Goal: Task Accomplishment & Management: Manage account settings

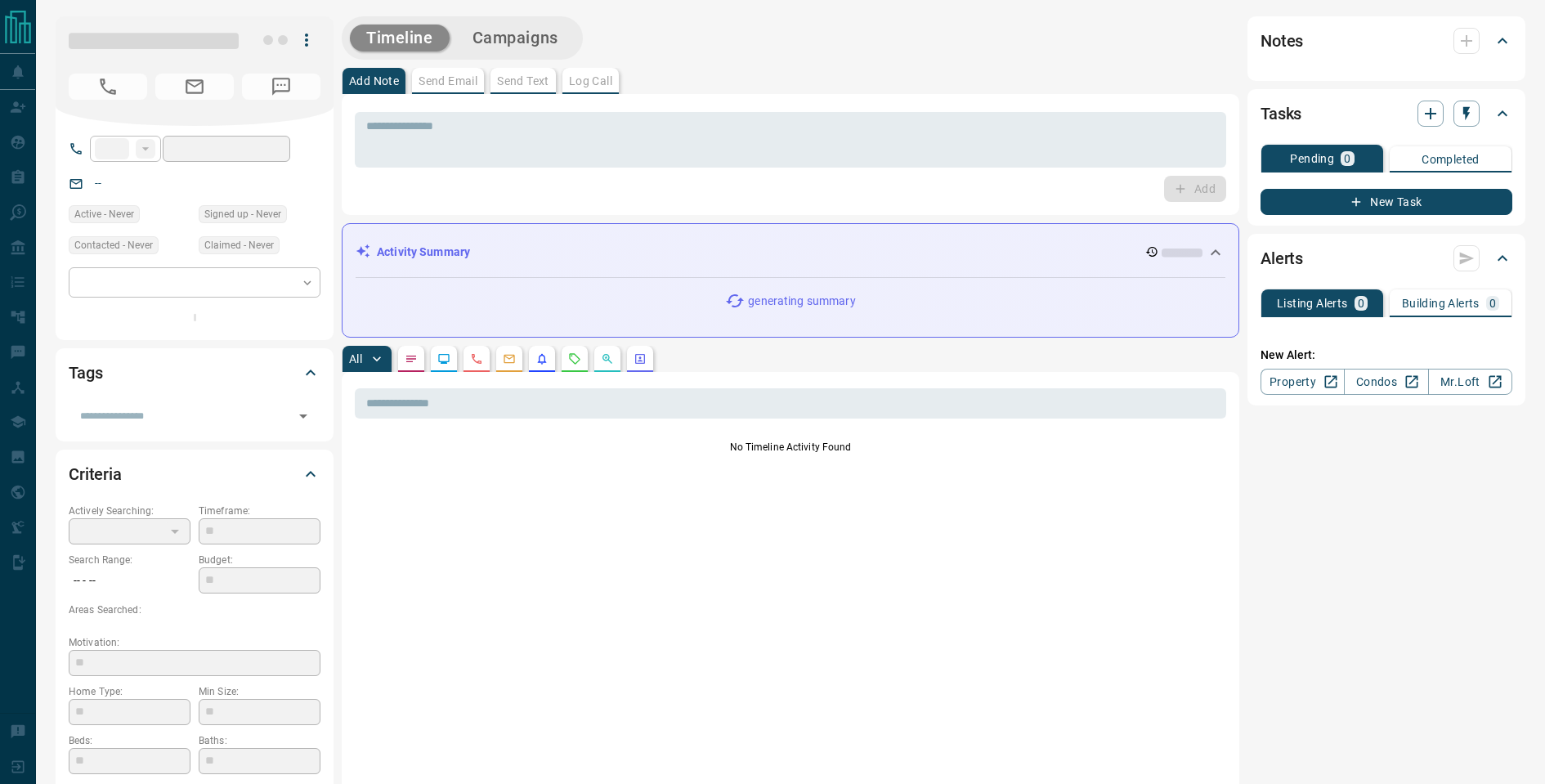
type input "**"
type input "**********"
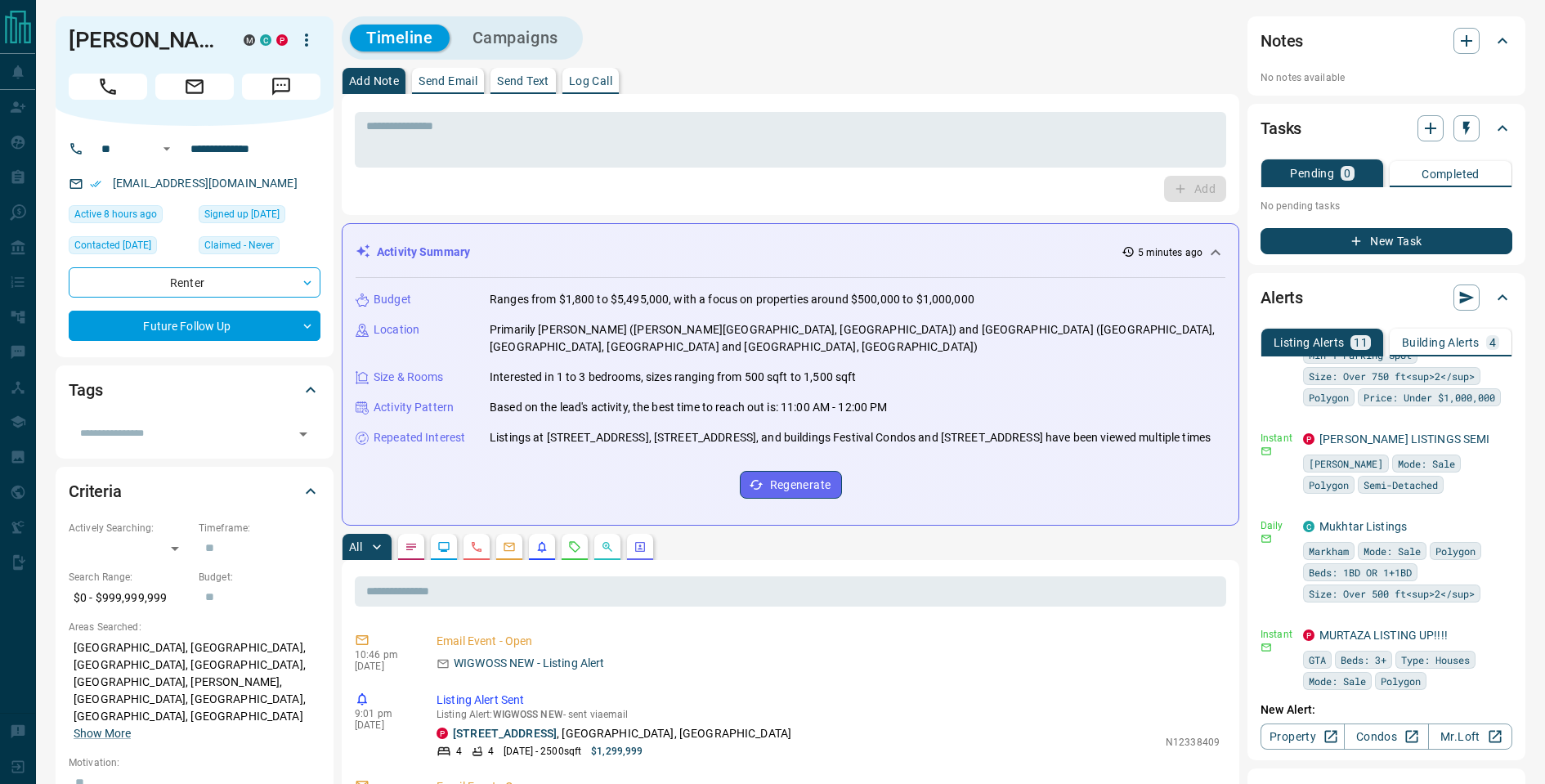
scroll to position [227, 0]
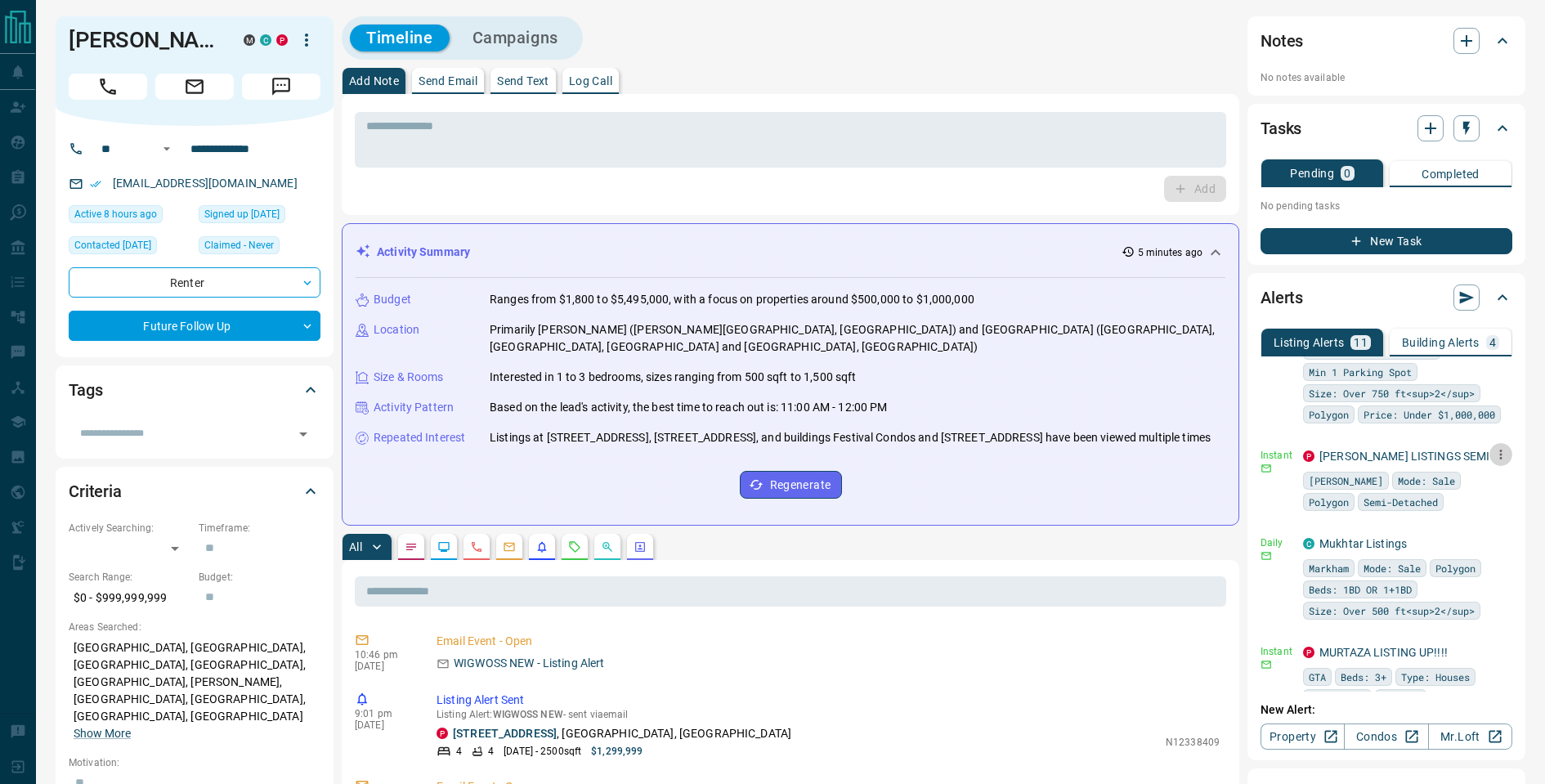
click at [1494, 454] on icon "button" at bounding box center [1501, 454] width 14 height 14
click at [1470, 544] on li "Delete" at bounding box center [1476, 536] width 72 height 26
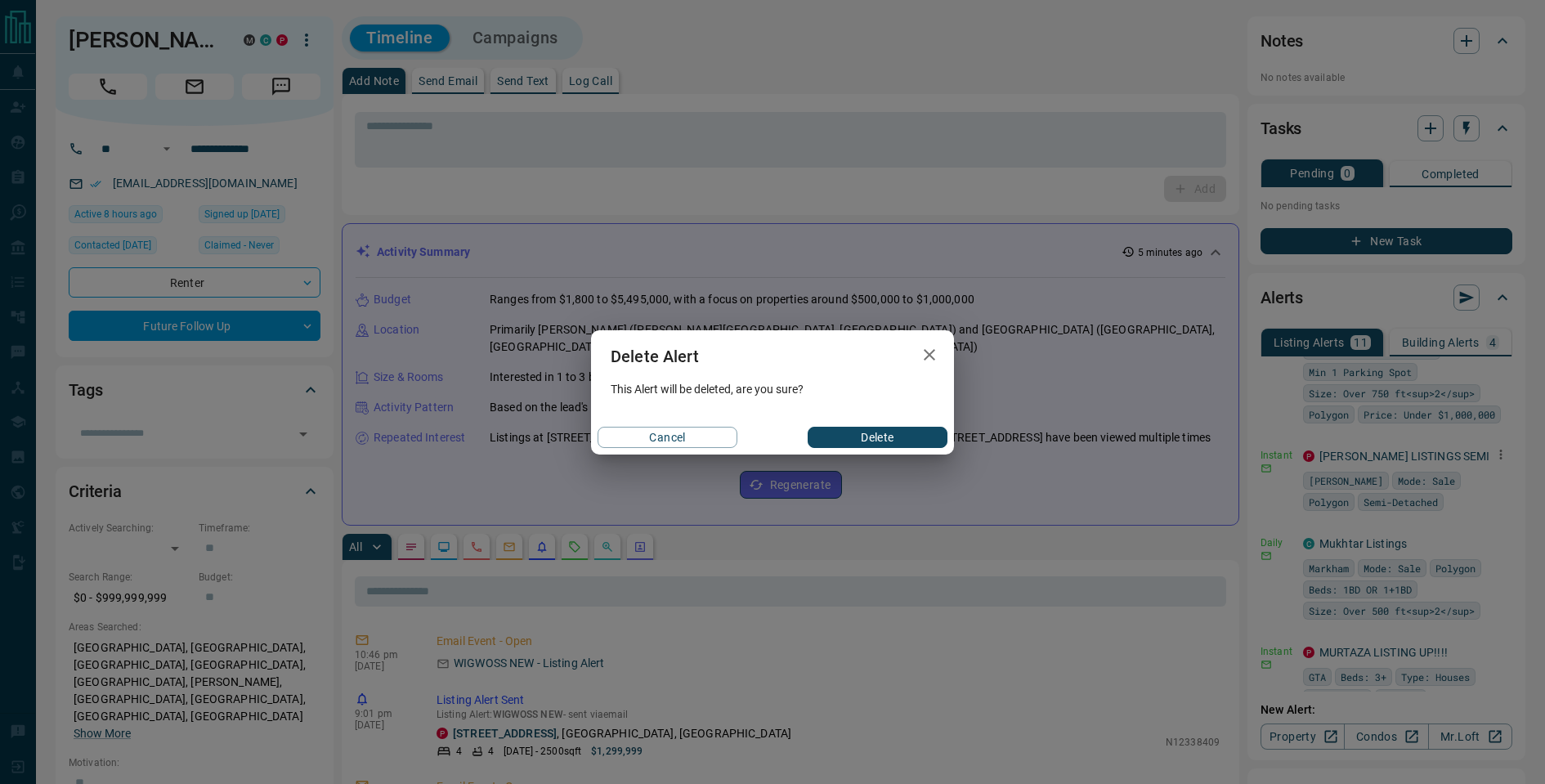
click at [880, 427] on button "Delete" at bounding box center [878, 437] width 140 height 21
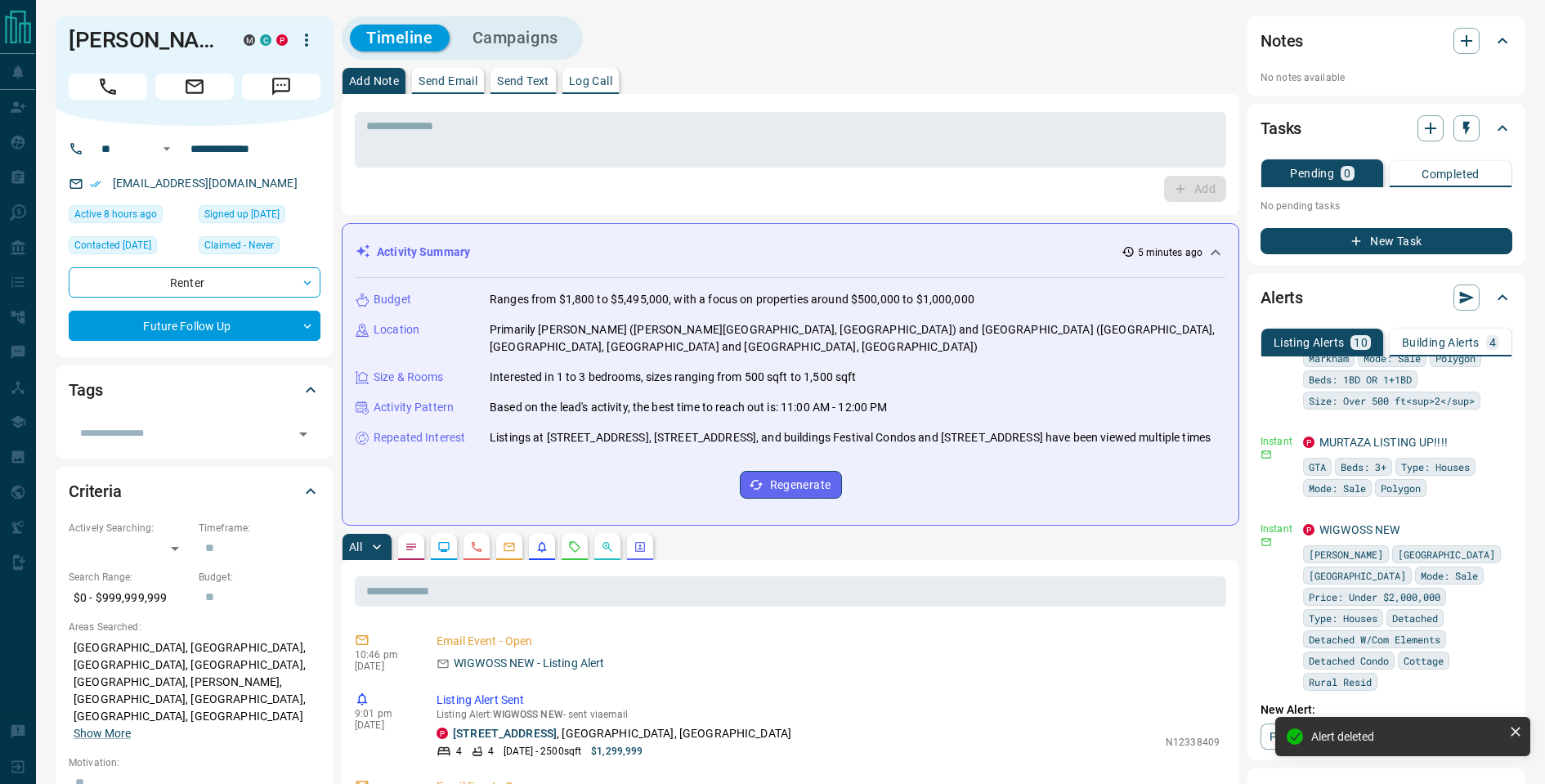
scroll to position [376, 0]
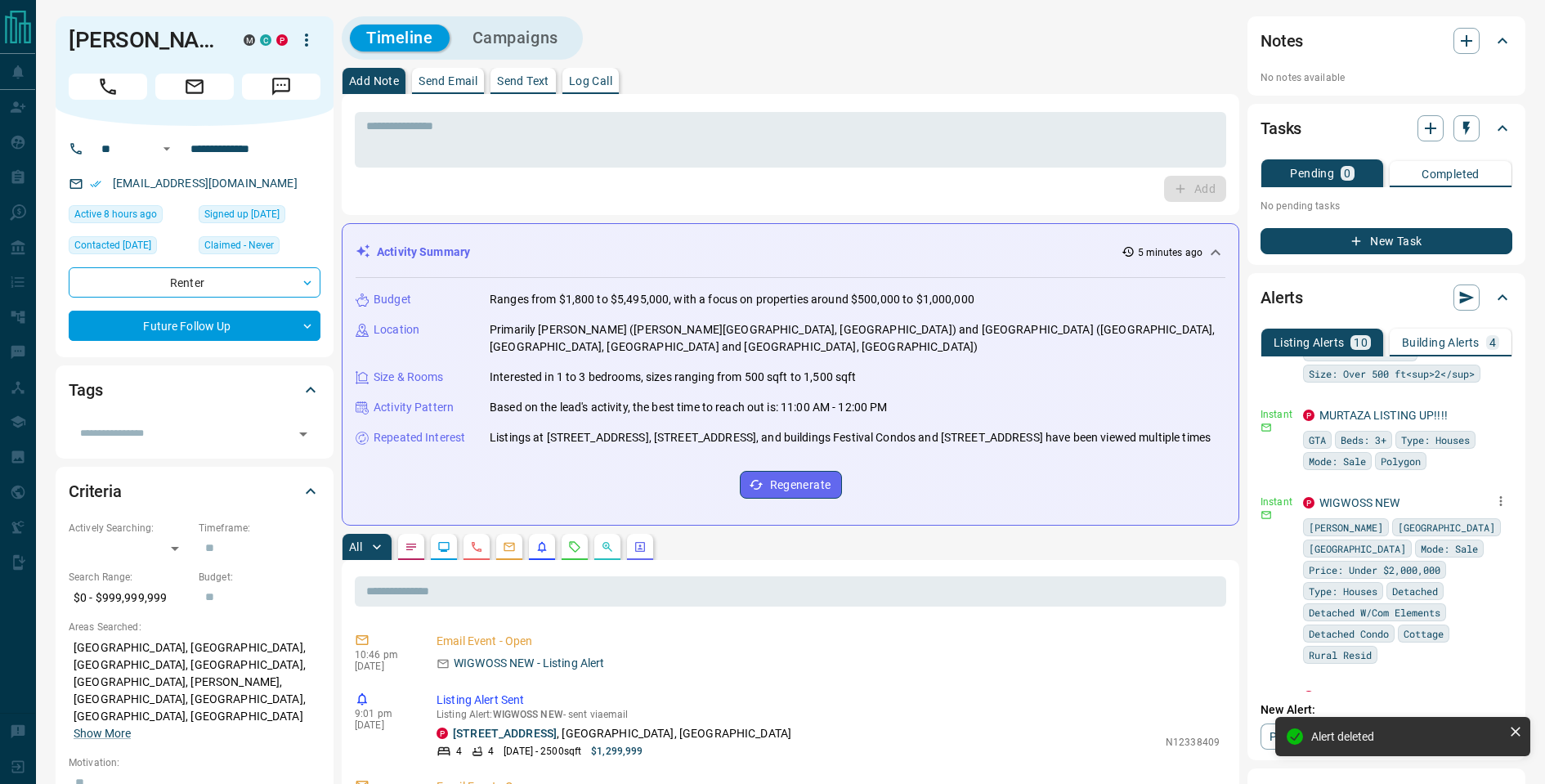
click at [1499, 497] on icon "button" at bounding box center [1501, 501] width 14 height 14
click at [1468, 573] on li "Delete" at bounding box center [1476, 584] width 72 height 26
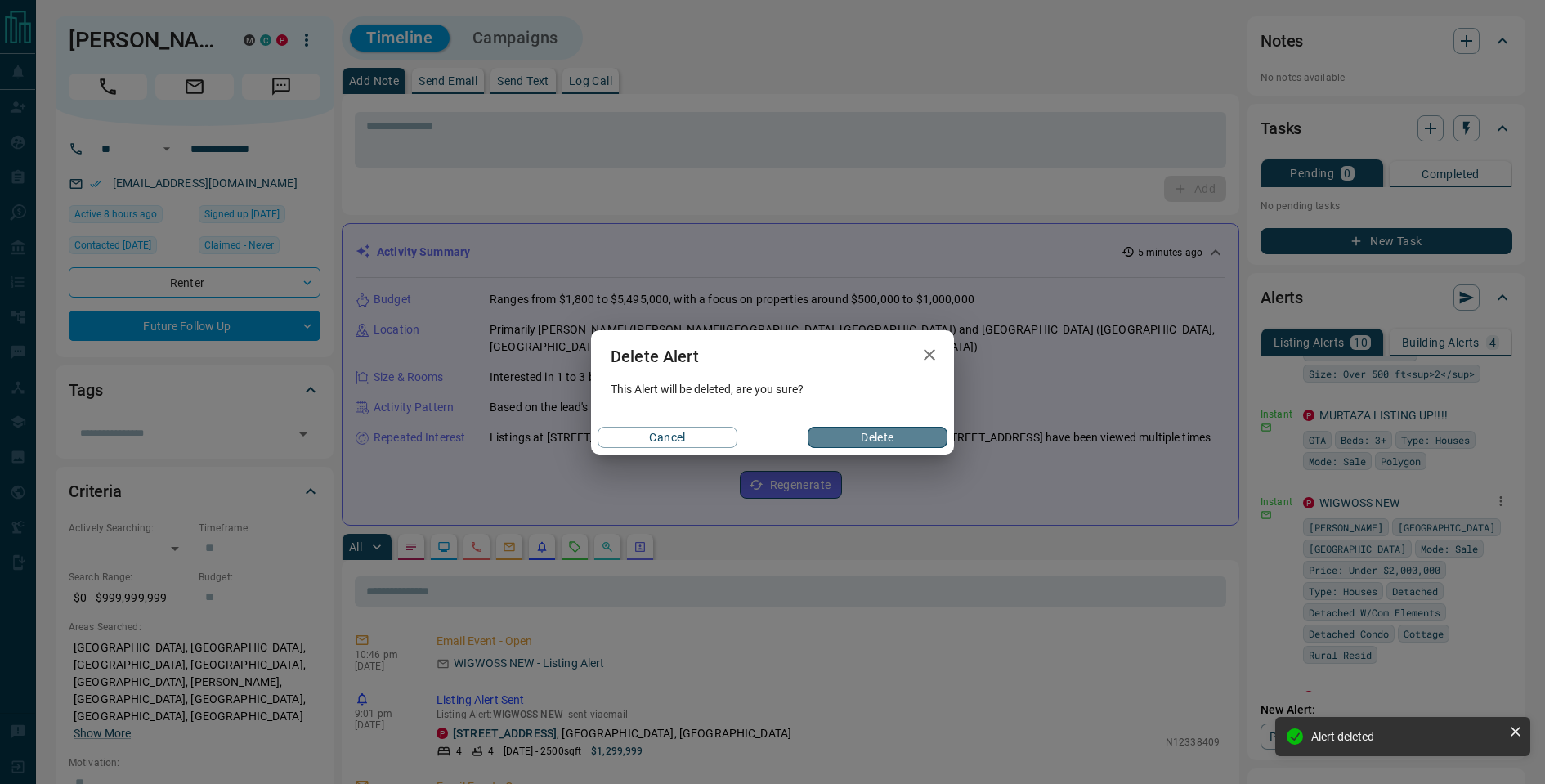
click at [920, 444] on button "Delete" at bounding box center [878, 437] width 140 height 21
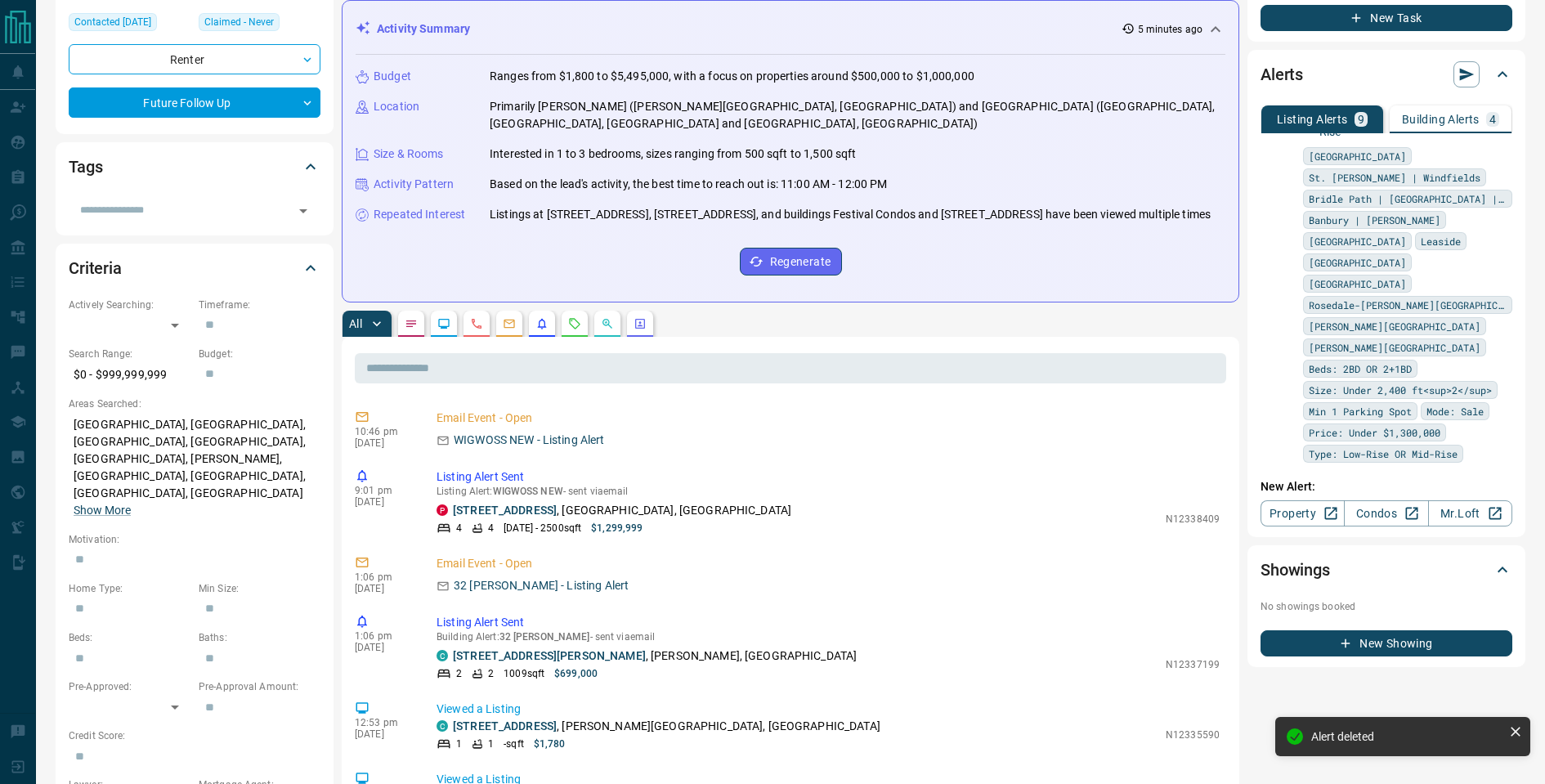
scroll to position [146, 0]
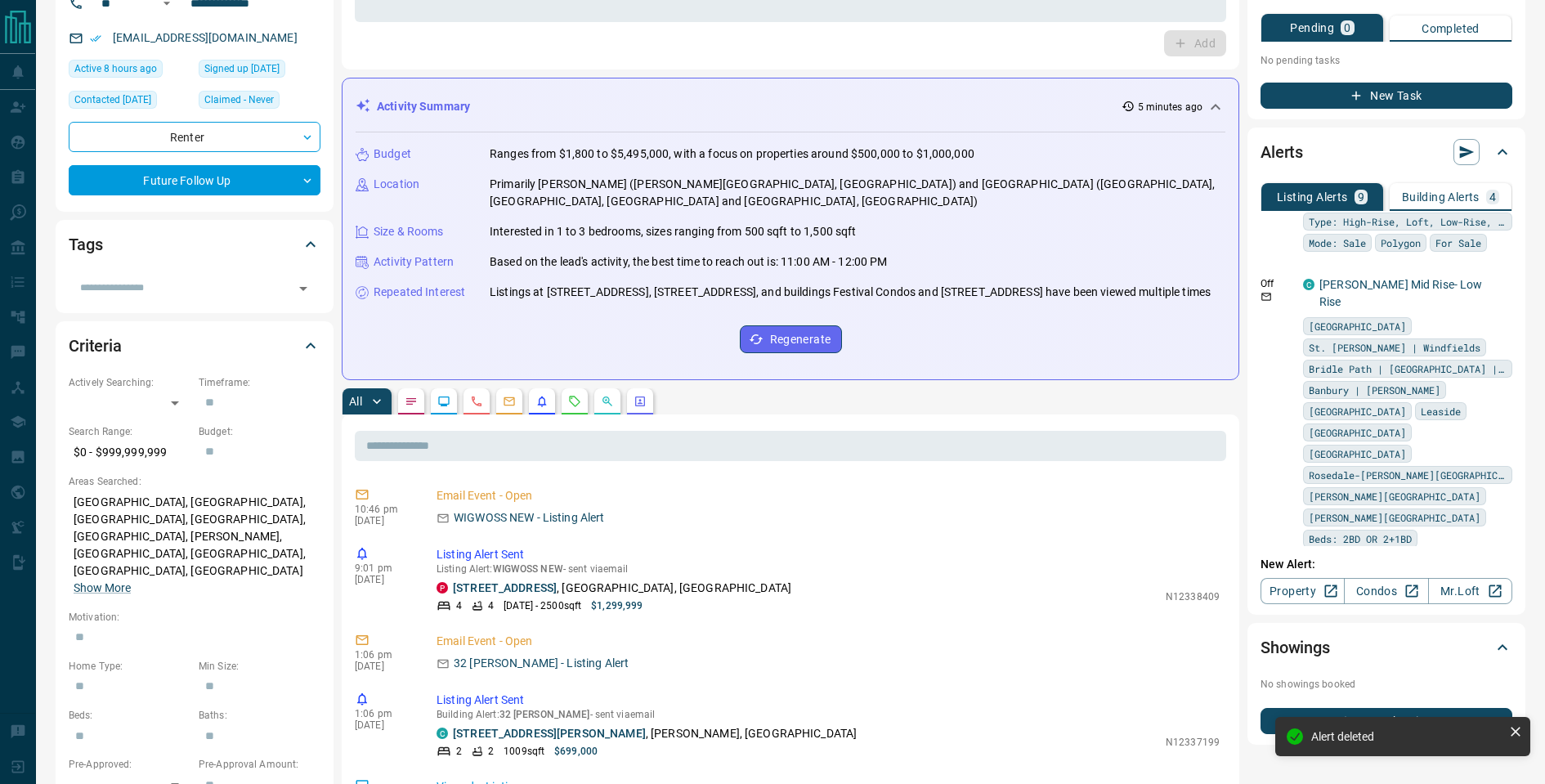
click at [1438, 194] on p "Building Alerts" at bounding box center [1441, 197] width 78 height 11
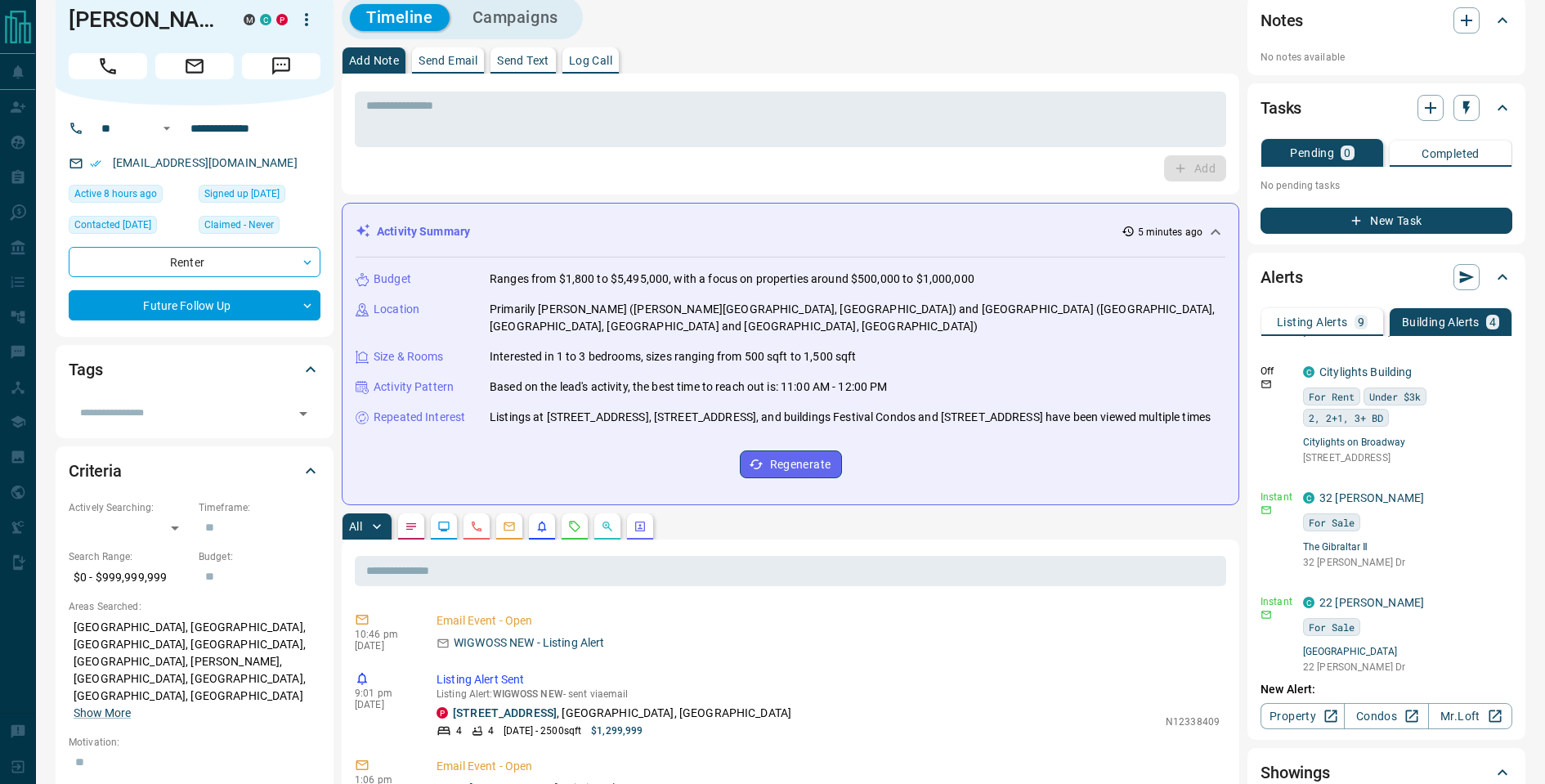
scroll to position [0, 0]
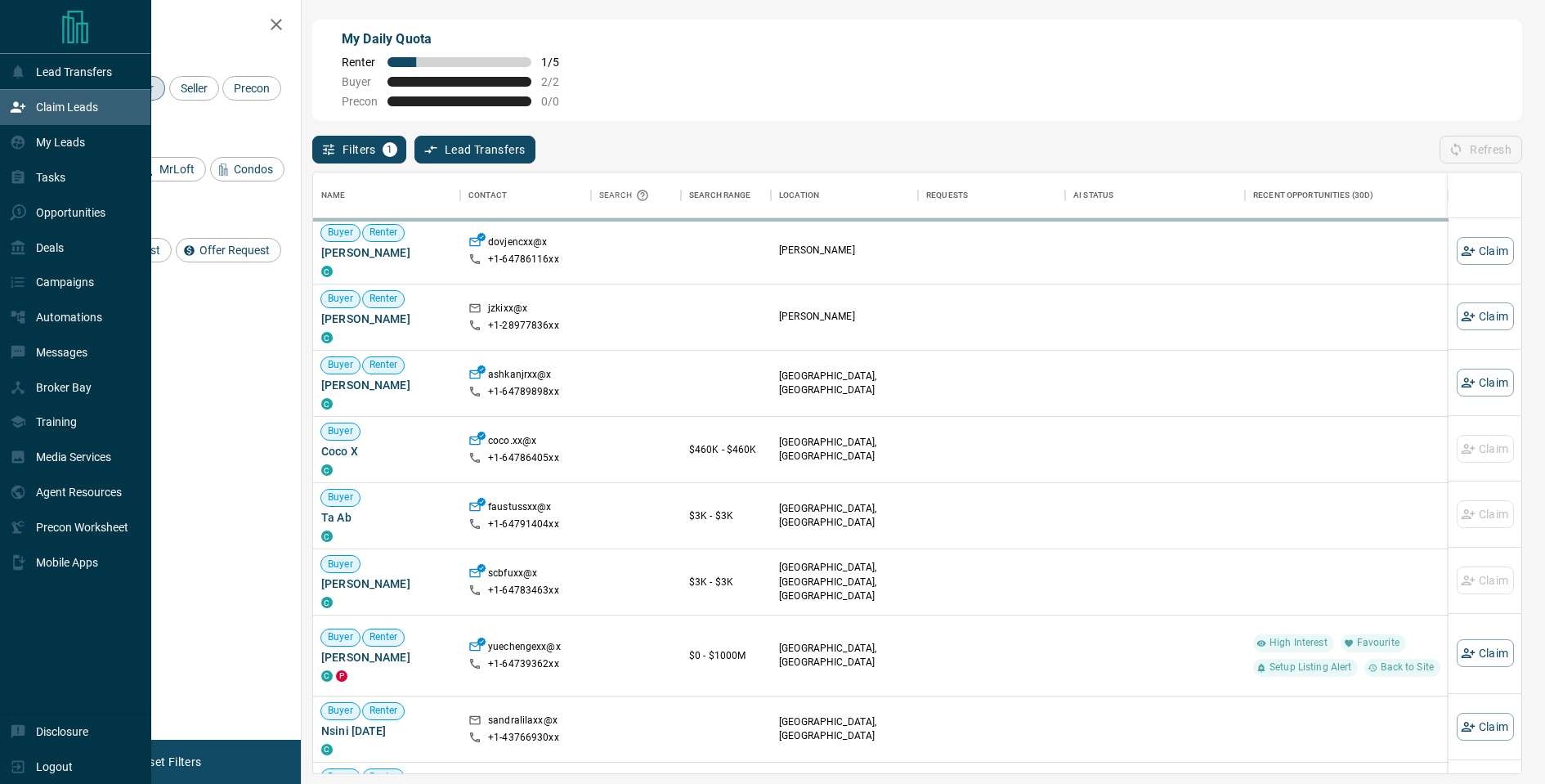
scroll to position [601, 1208]
